Goal: Entertainment & Leisure: Consume media (video, audio)

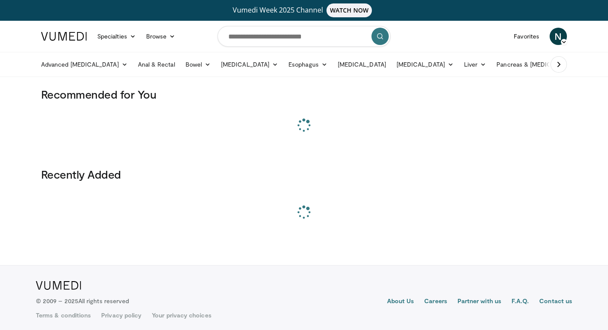
click at [272, 10] on link "Vumedi Week 2025 Channel WATCH NOW" at bounding box center [303, 10] width 523 height 14
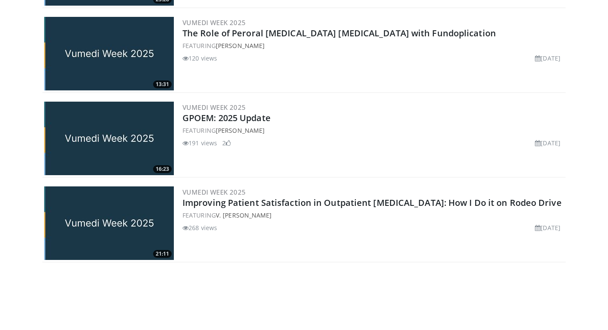
scroll to position [1323, 0]
